Goal: Information Seeking & Learning: Learn about a topic

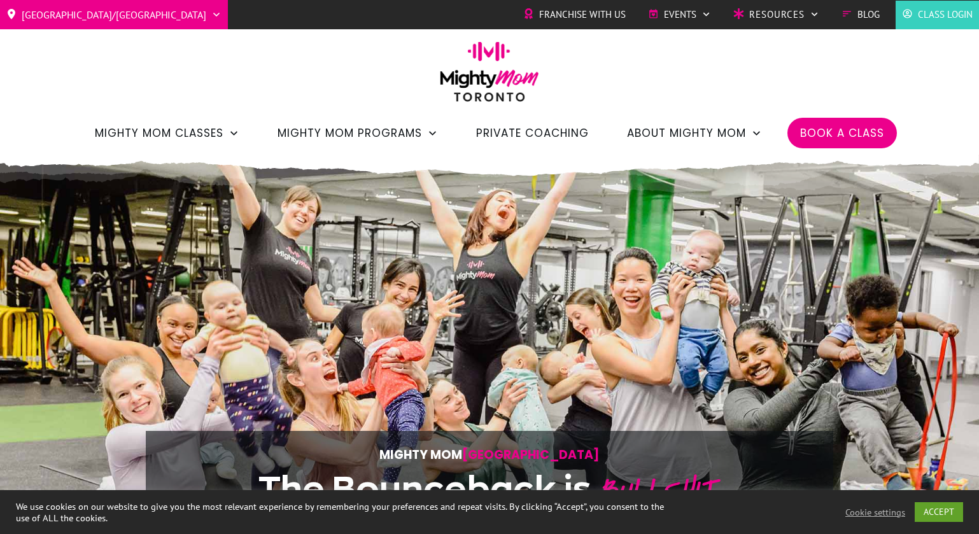
click at [828, 140] on span "Book a Class" at bounding box center [842, 133] width 84 height 22
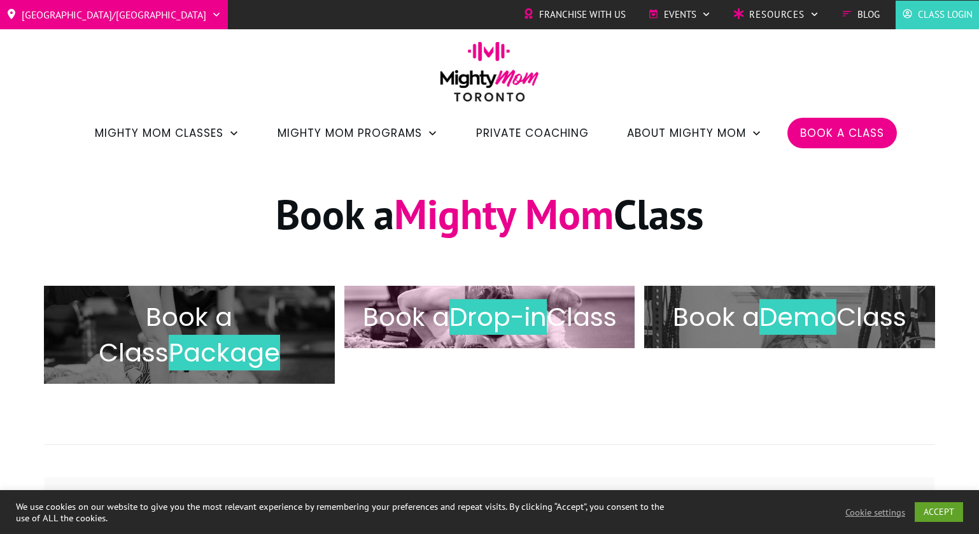
click at [547, 318] on span "Drop-in" at bounding box center [497, 317] width 97 height 36
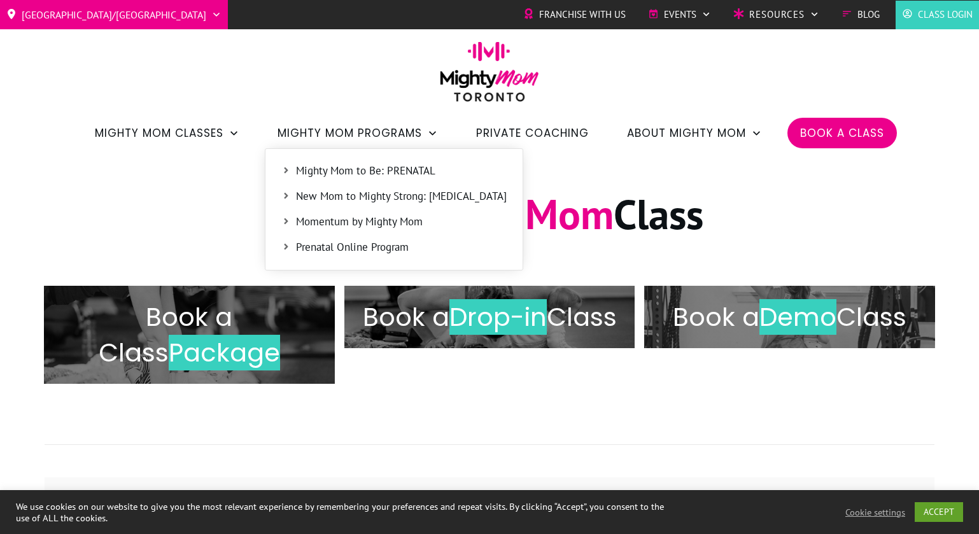
click at [341, 172] on span "Mighty Mom to Be: PRENATAL" at bounding box center [401, 171] width 211 height 17
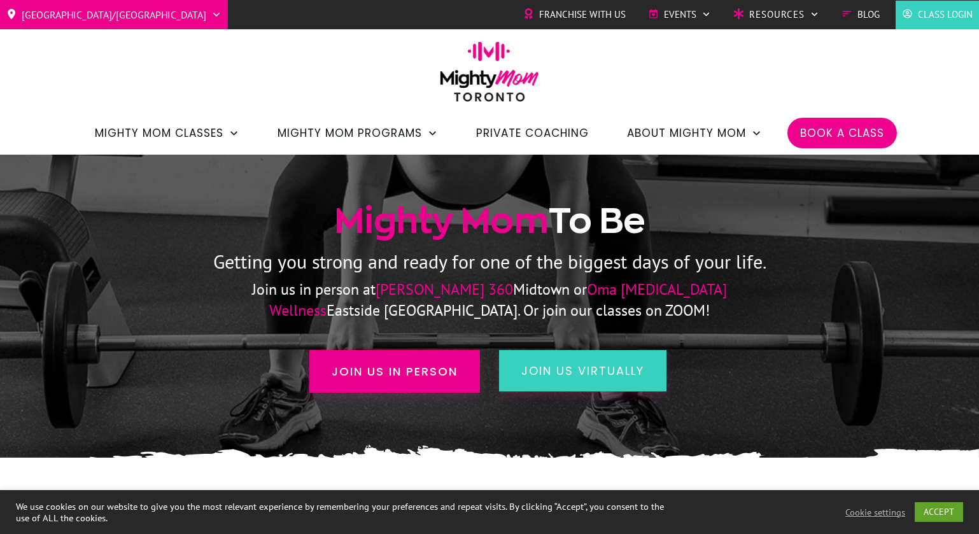
click at [375, 293] on span "[PERSON_NAME] 360" at bounding box center [443, 289] width 137 height 20
click at [415, 376] on span "Join us in person" at bounding box center [395, 371] width 126 height 17
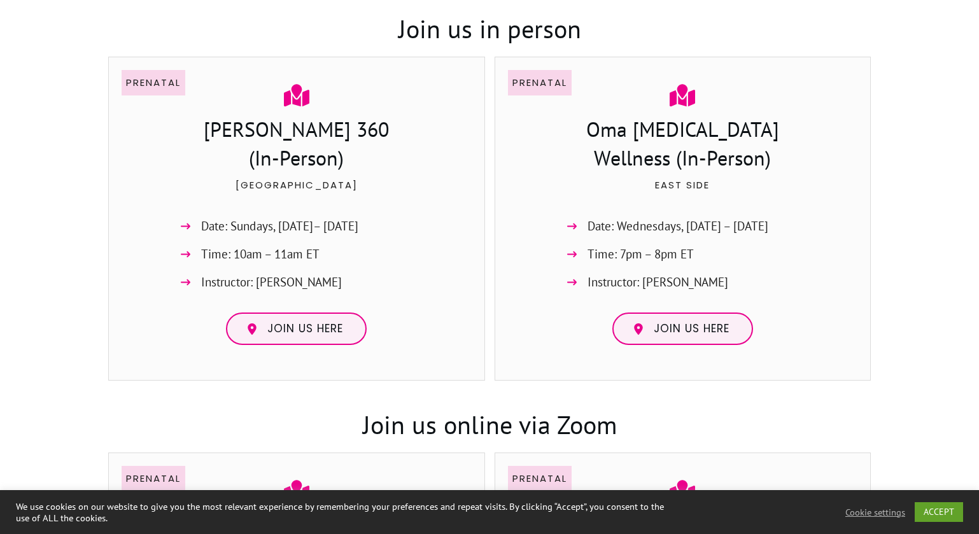
scroll to position [908, 0]
click at [293, 328] on span "Join us here" at bounding box center [305, 328] width 76 height 14
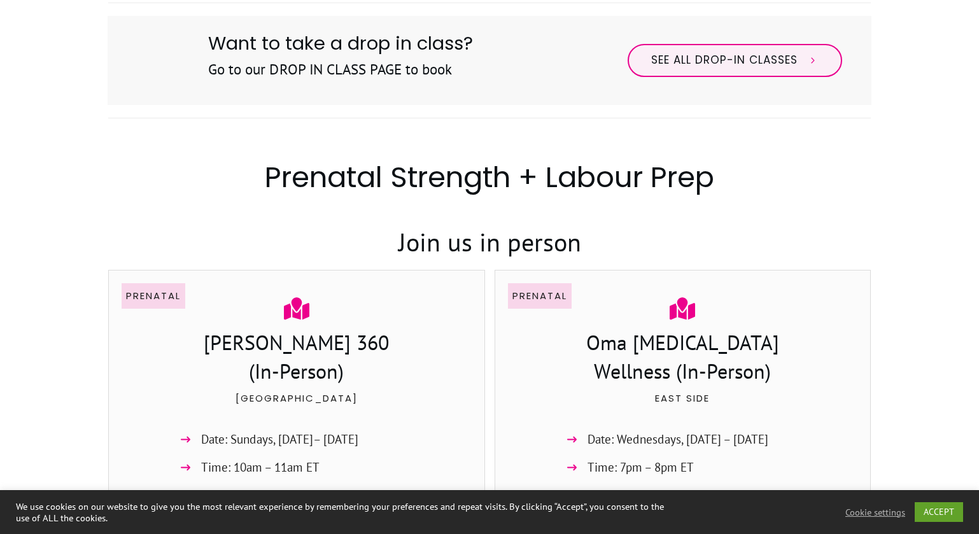
scroll to position [764, 0]
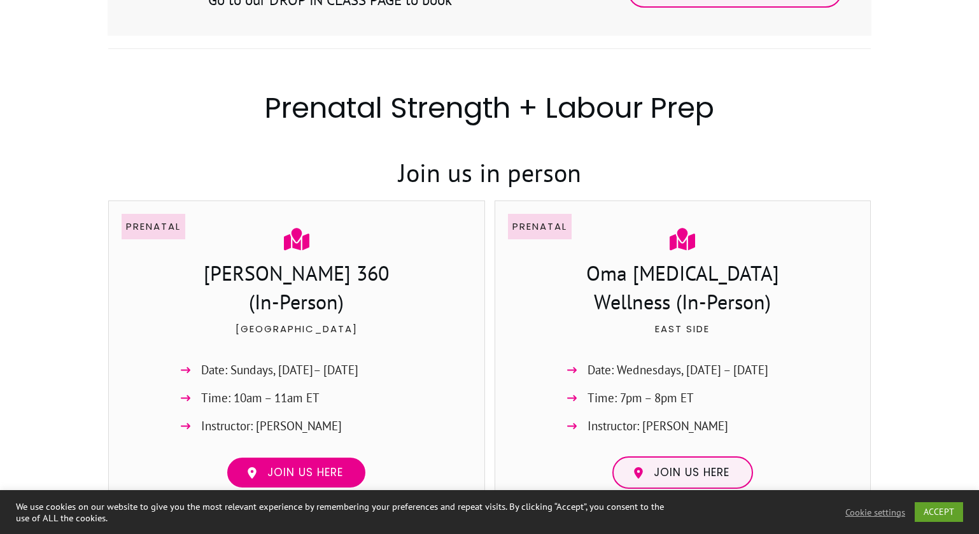
click at [282, 470] on span "Join us here" at bounding box center [305, 473] width 76 height 14
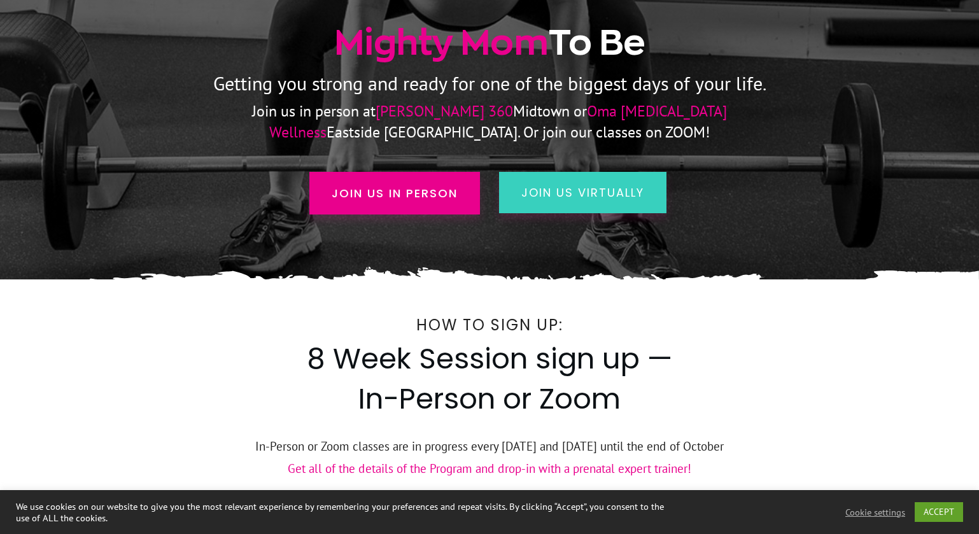
scroll to position [0, 0]
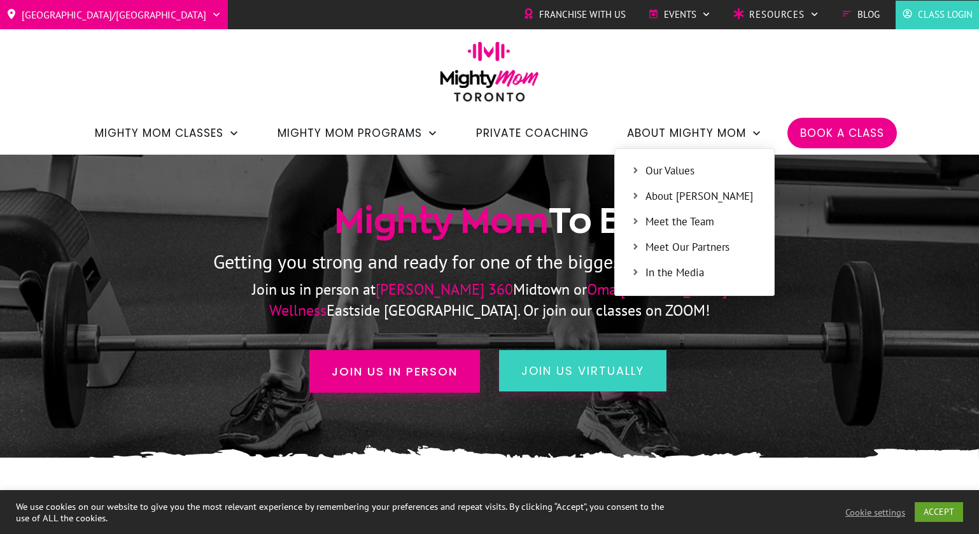
click at [671, 195] on span "About [PERSON_NAME]" at bounding box center [701, 196] width 113 height 17
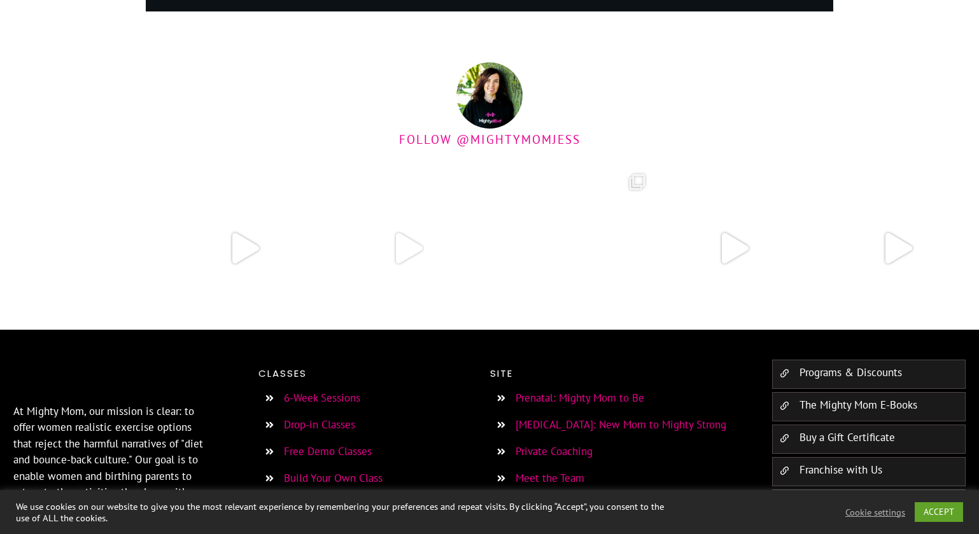
scroll to position [3168, 0]
